Goal: Task Accomplishment & Management: Manage account settings

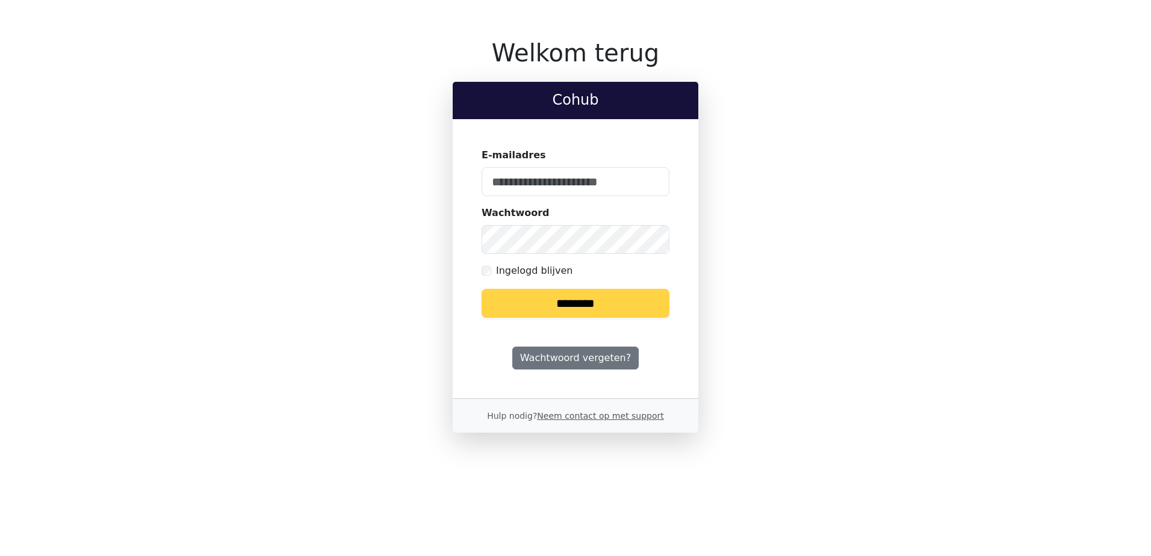
type input "**********"
click at [581, 300] on input "********" at bounding box center [575, 303] width 188 height 29
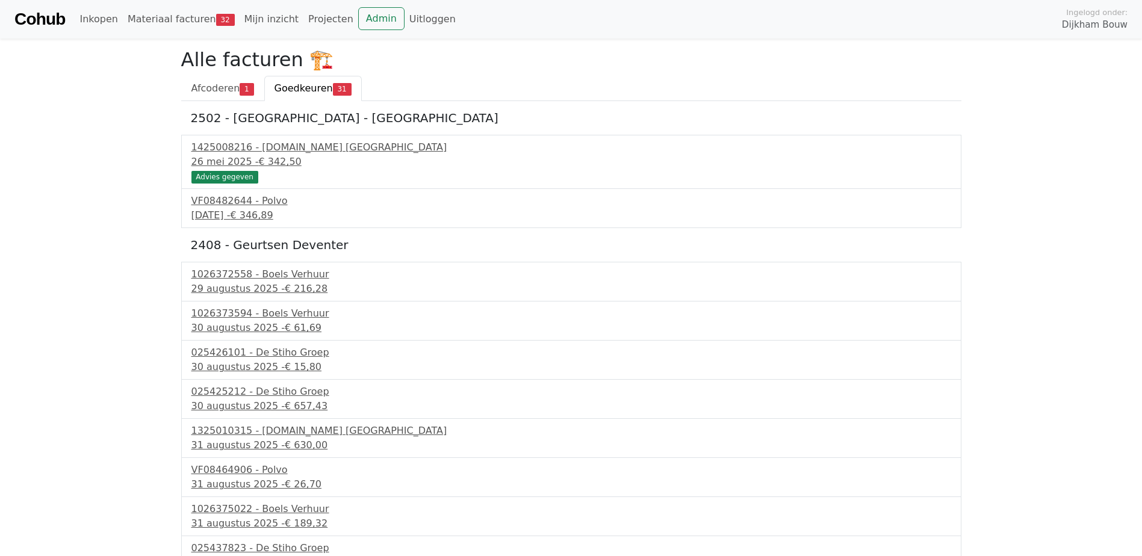
click at [316, 99] on link "Goedkeuren 31" at bounding box center [312, 88] width 97 height 25
click at [225, 85] on span "Afcoderen" at bounding box center [215, 87] width 49 height 11
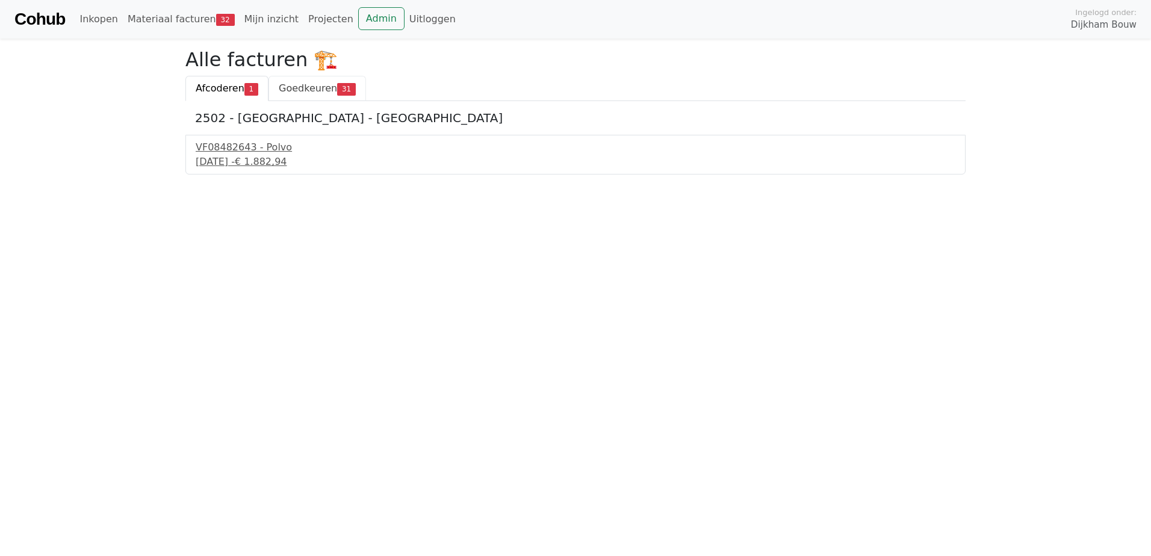
click at [292, 86] on span "Goedkeuren" at bounding box center [308, 87] width 58 height 11
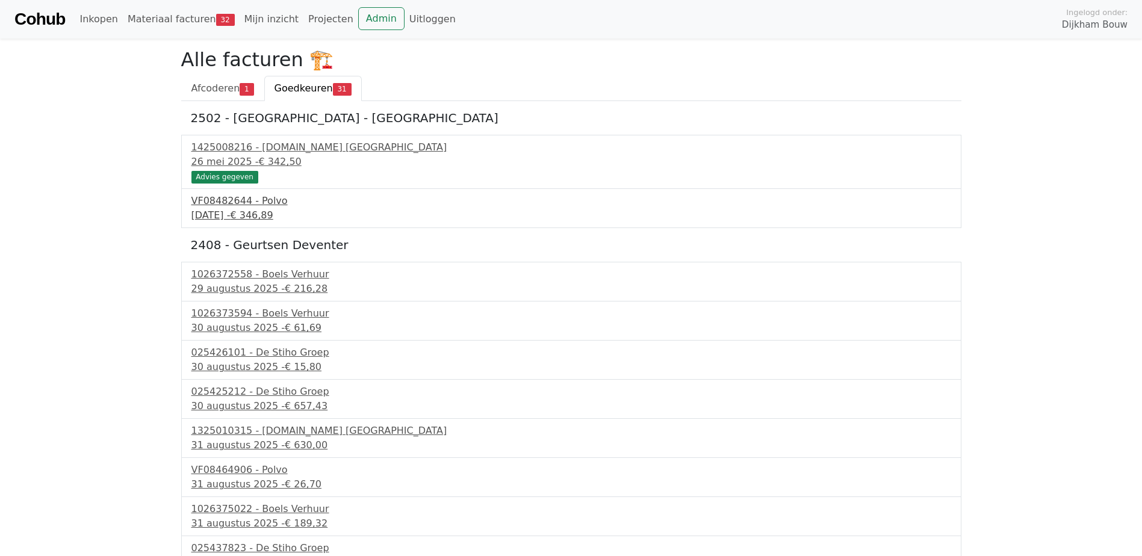
click at [244, 211] on div "[DATE] - € 346,89" at bounding box center [570, 215] width 759 height 14
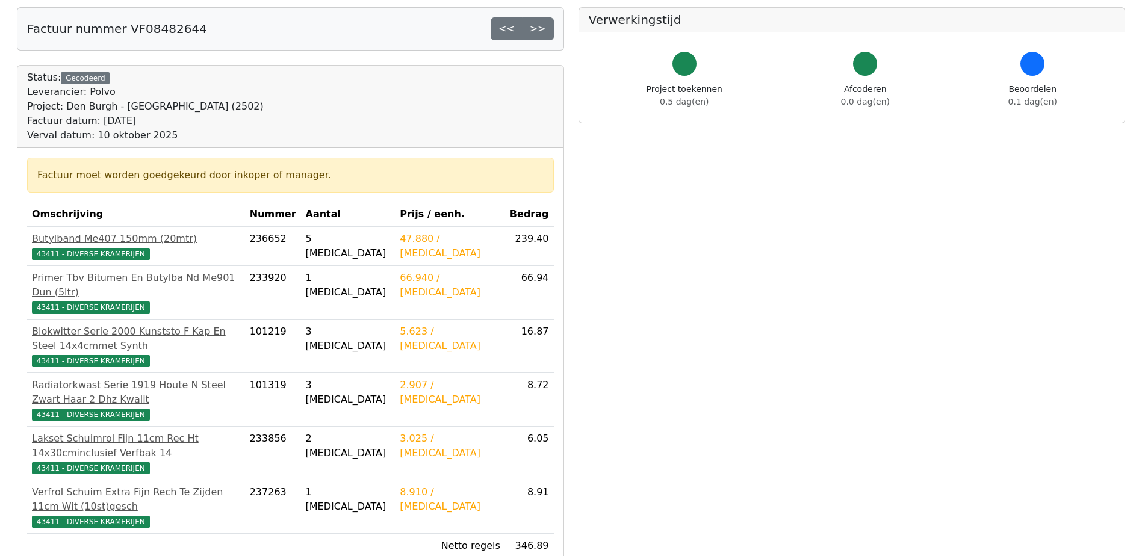
scroll to position [181, 0]
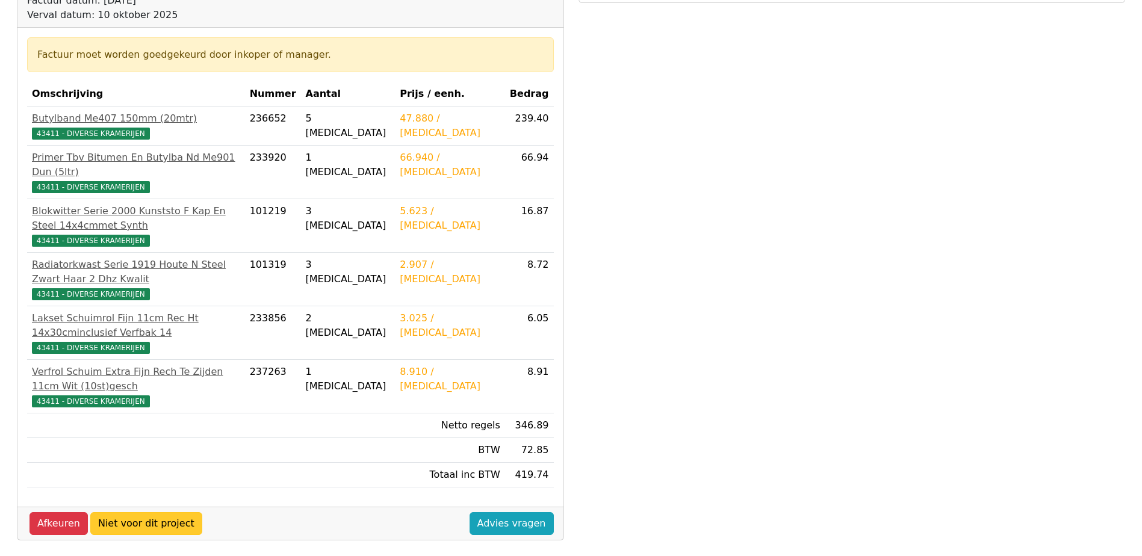
click at [170, 512] on link "Niet voor dit project" at bounding box center [146, 523] width 112 height 23
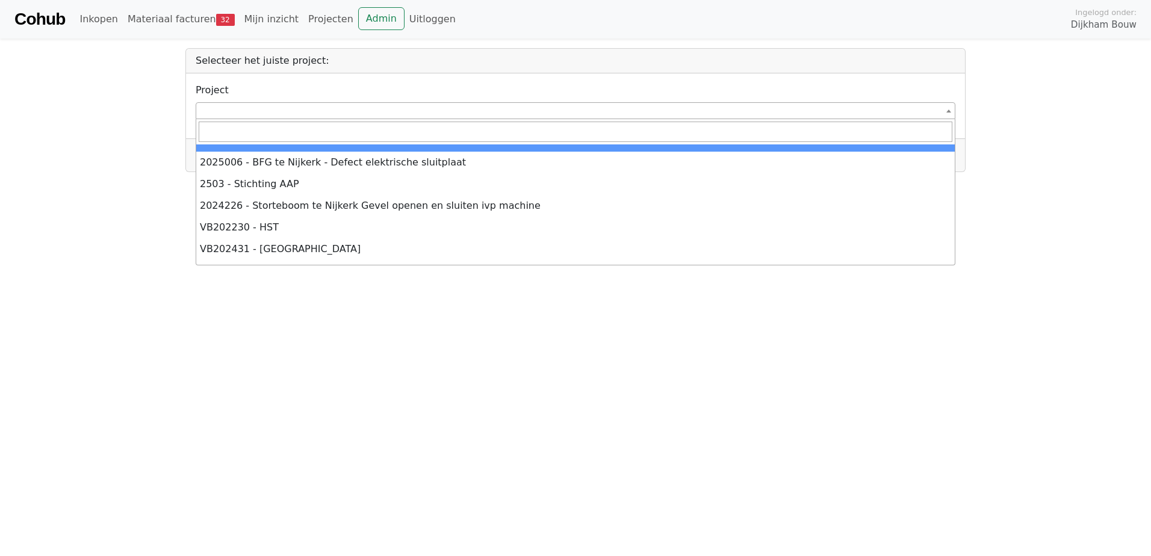
click at [309, 104] on span at bounding box center [575, 110] width 759 height 17
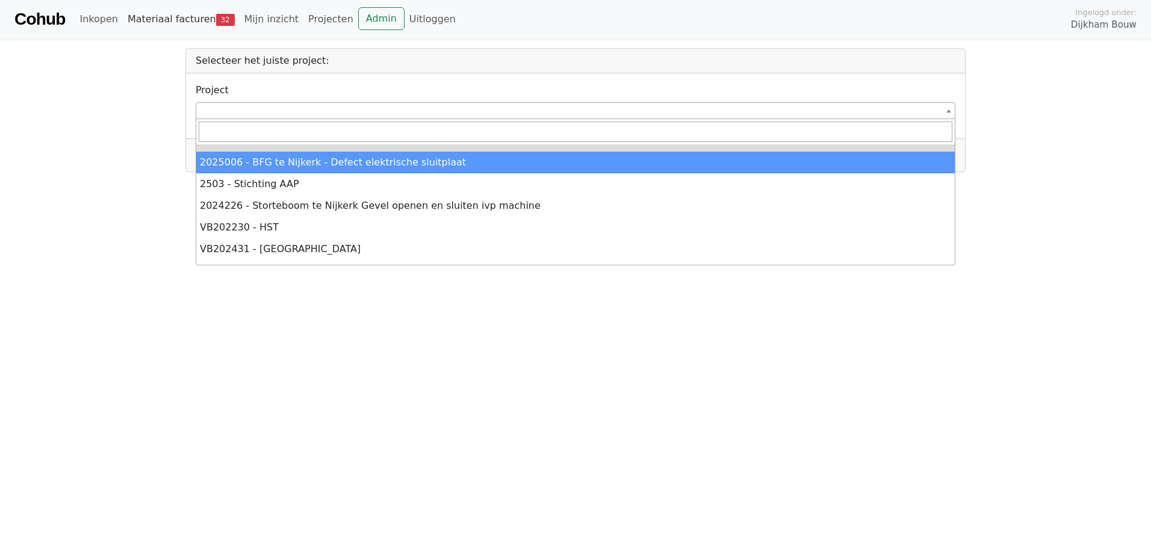
click at [202, 20] on link "Materiaal facturen 32" at bounding box center [181, 19] width 117 height 24
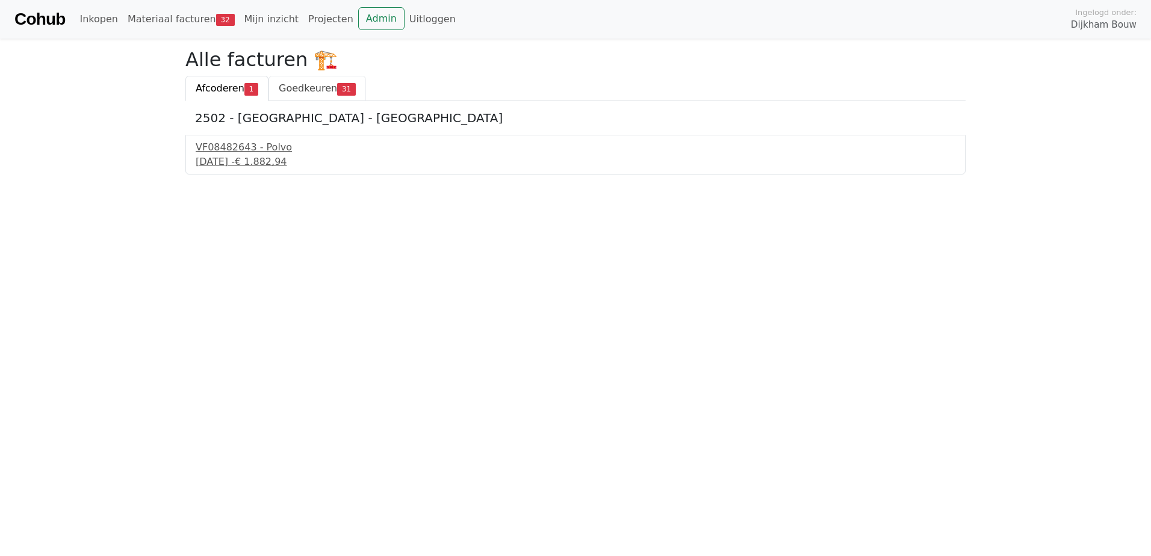
click at [316, 92] on span "Goedkeuren" at bounding box center [308, 87] width 58 height 11
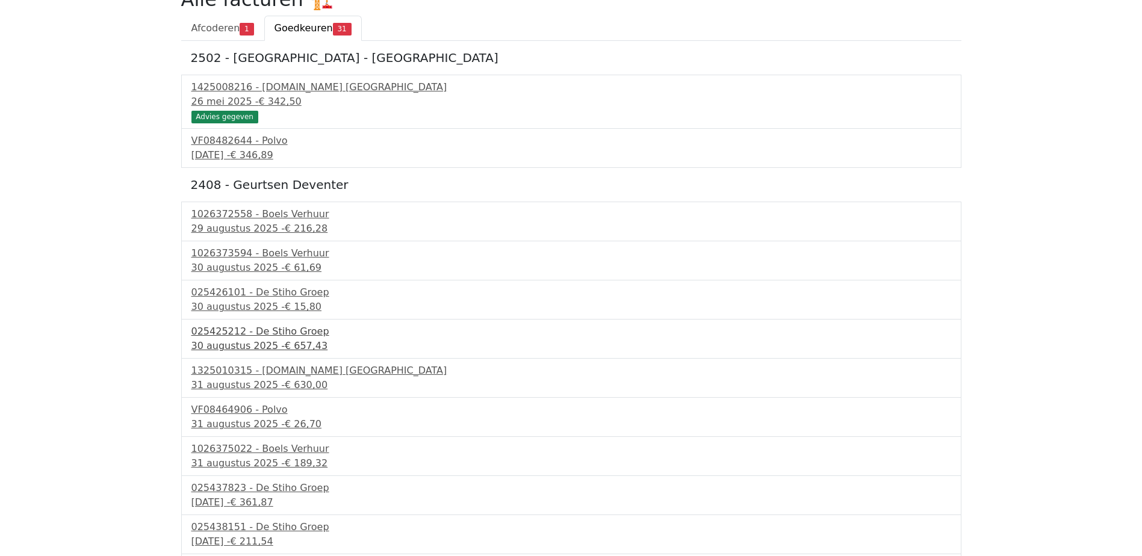
scroll to position [120, 0]
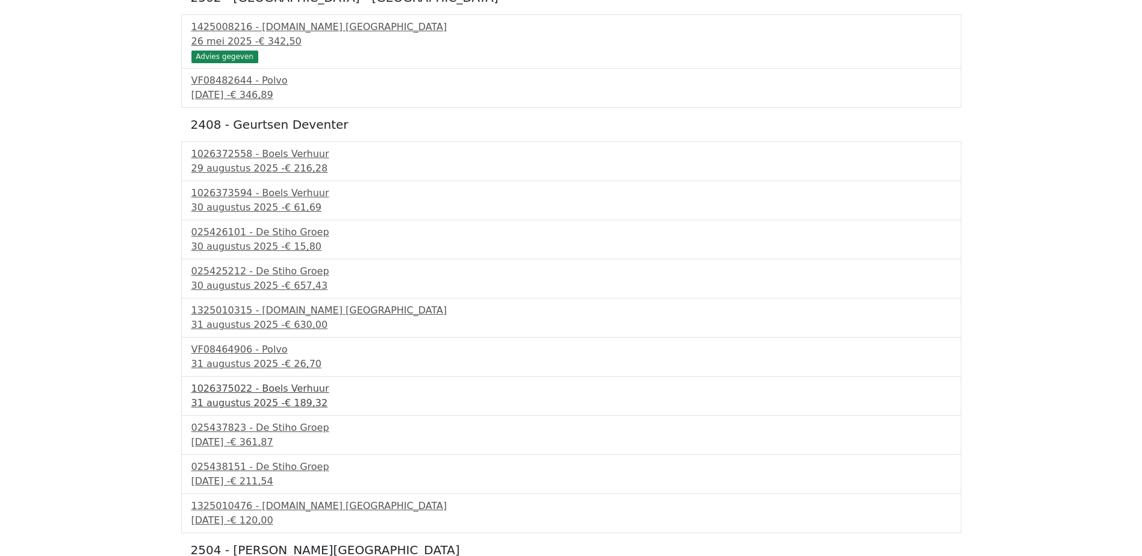
click at [249, 391] on div "1026375022 - Boels Verhuur" at bounding box center [570, 389] width 759 height 14
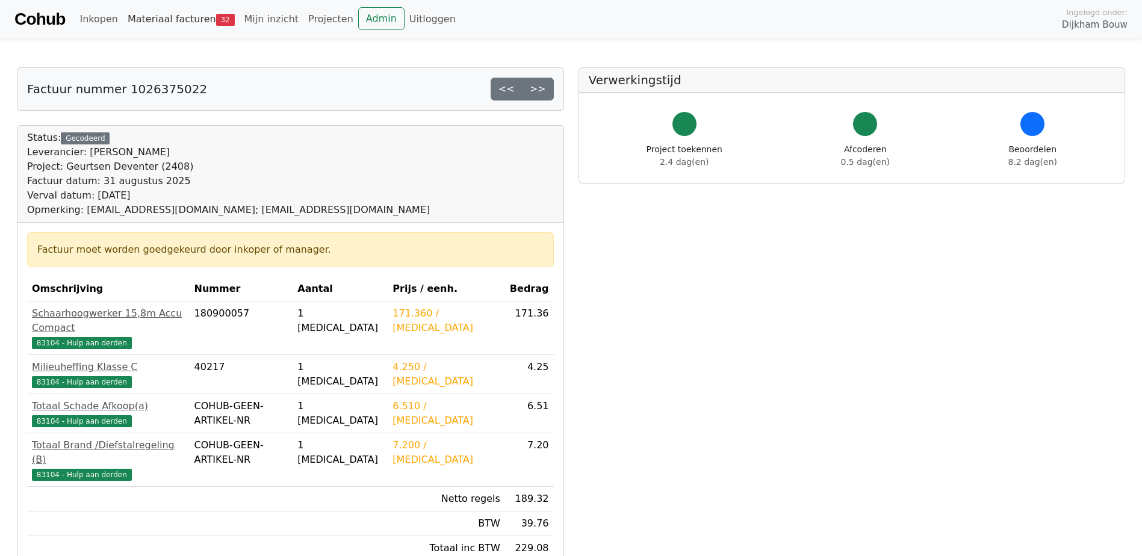
click at [175, 25] on link "Materiaal facturen 32" at bounding box center [181, 19] width 117 height 24
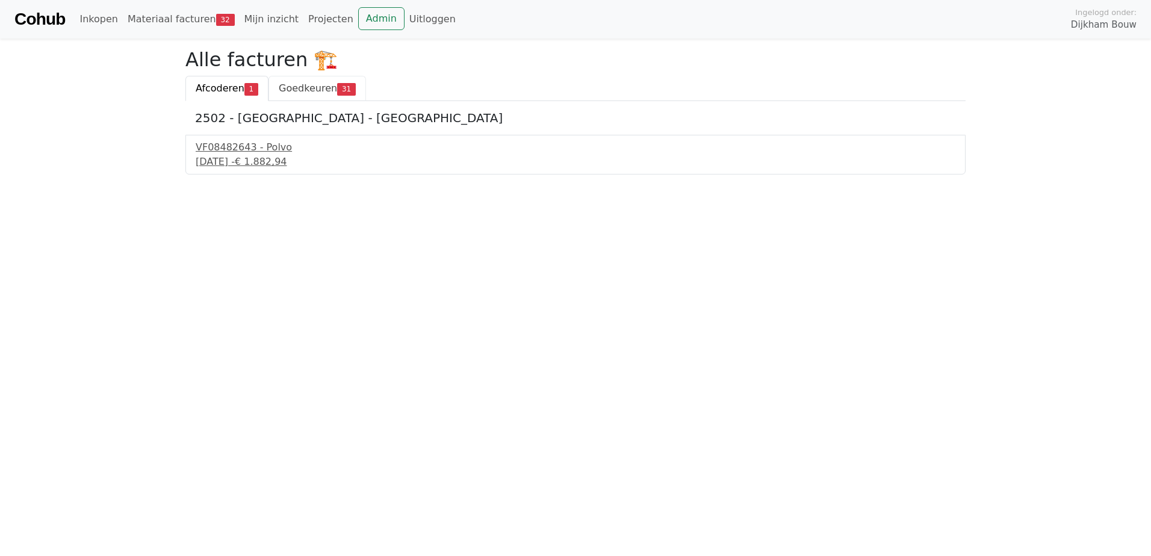
click at [297, 87] on span "Goedkeuren" at bounding box center [308, 87] width 58 height 11
